Goal: Register for event/course

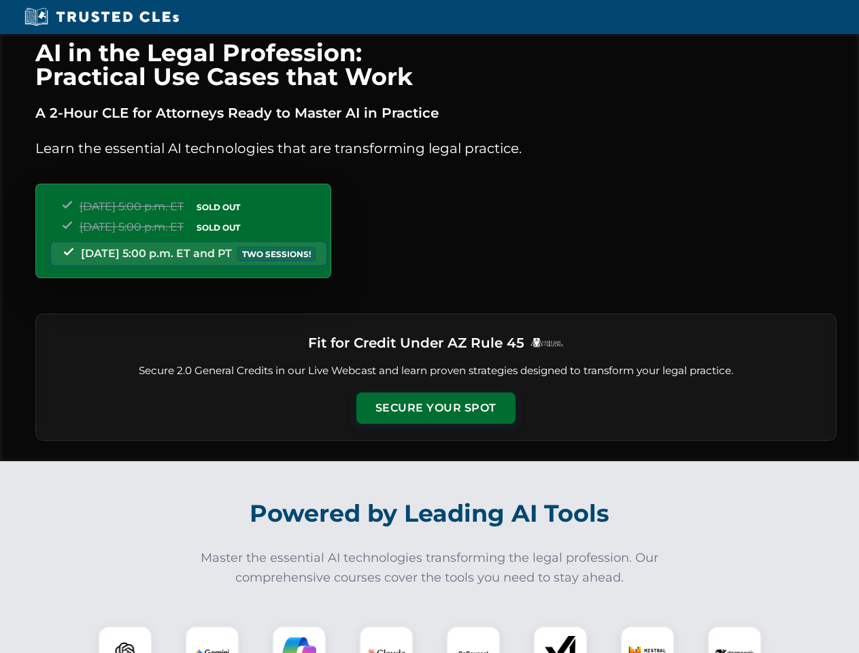
click at [435, 408] on button "Secure Your Spot" at bounding box center [435, 407] width 159 height 31
click at [125, 639] on img at bounding box center [124, 652] width 39 height 39
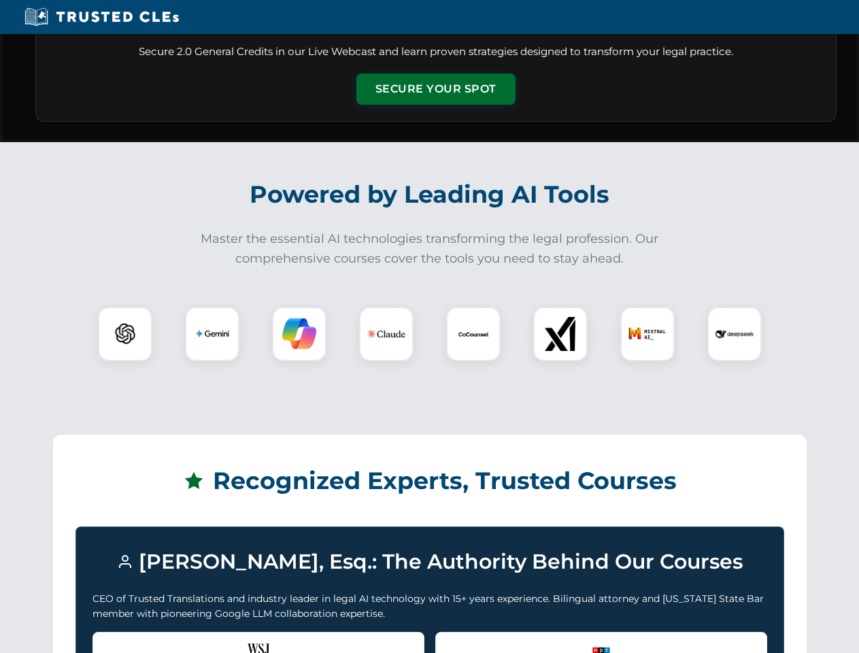
click at [212, 639] on div "Recognized by the WSJ [PERSON_NAME] was featured for his expertise in AI legal …" at bounding box center [258, 659] width 332 height 54
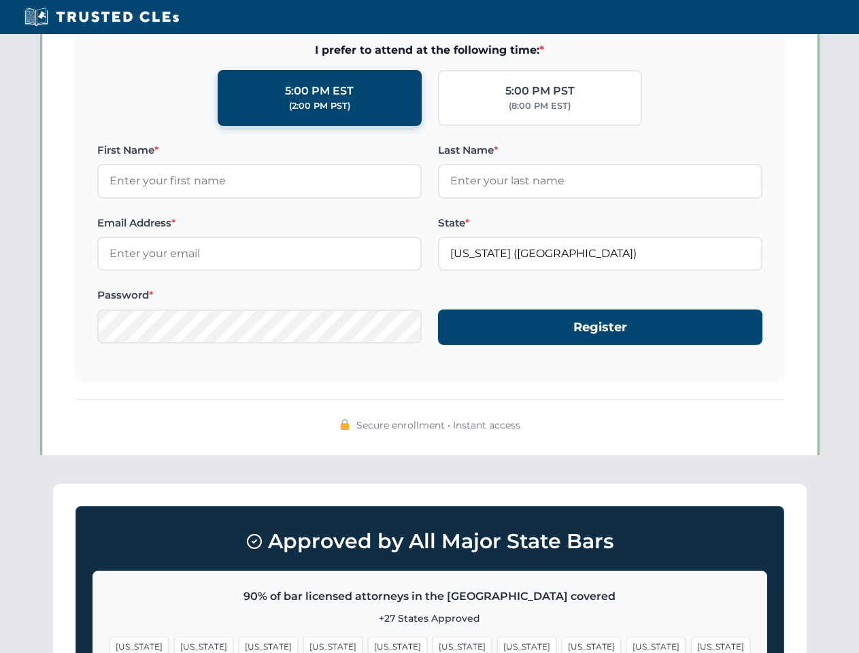
click at [497, 639] on span "[US_STATE]" at bounding box center [526, 646] width 59 height 20
click at [626, 639] on span "[US_STATE]" at bounding box center [655, 646] width 59 height 20
